Goal: Transaction & Acquisition: Purchase product/service

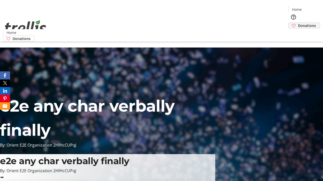
click at [298, 23] on span "Donations" at bounding box center [307, 25] width 18 height 5
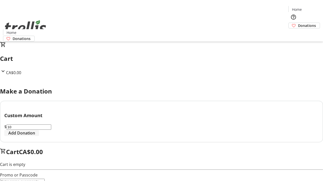
click at [35, 136] on span "Add Donation" at bounding box center [21, 133] width 27 height 6
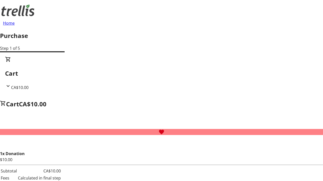
select select "CA"
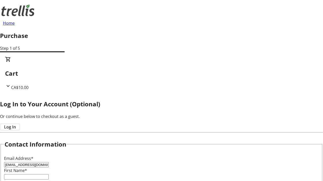
type input "[EMAIL_ADDRESS][DOMAIN_NAME]"
type input "[PERSON_NAME]"
type input "Dicki"
type input "[STREET_ADDRESS][PERSON_NAME]"
type input "Kelowna"
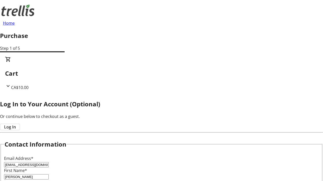
select select "BC"
type input "Kelowna"
type input "V1Y 0C2"
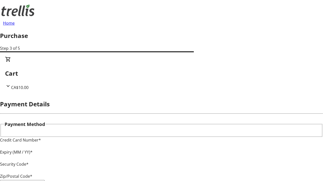
type input "V1Y 0C2"
